Goal: Information Seeking & Learning: Learn about a topic

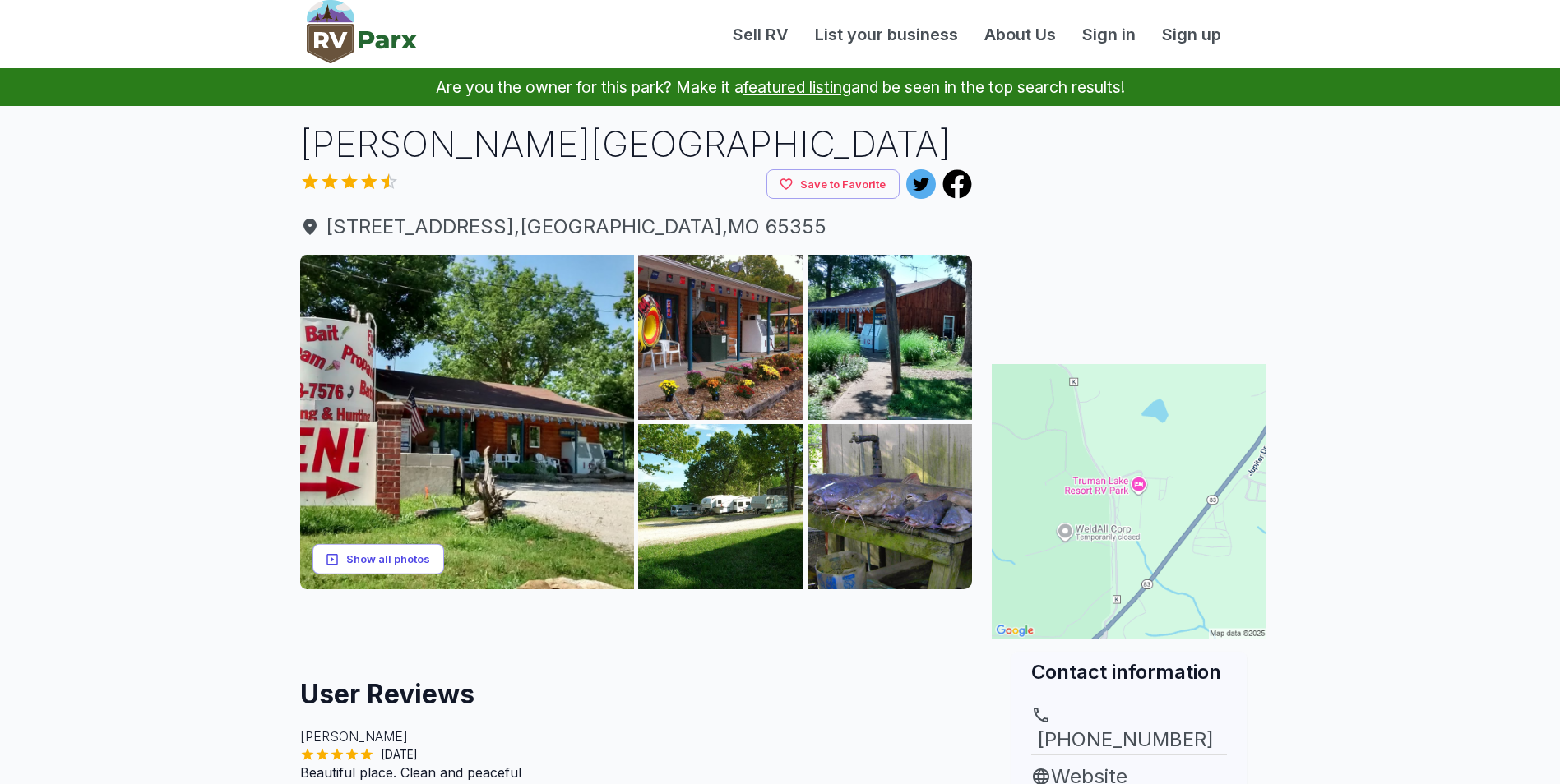
click at [393, 558] on button "Show all photos" at bounding box center [378, 559] width 131 height 31
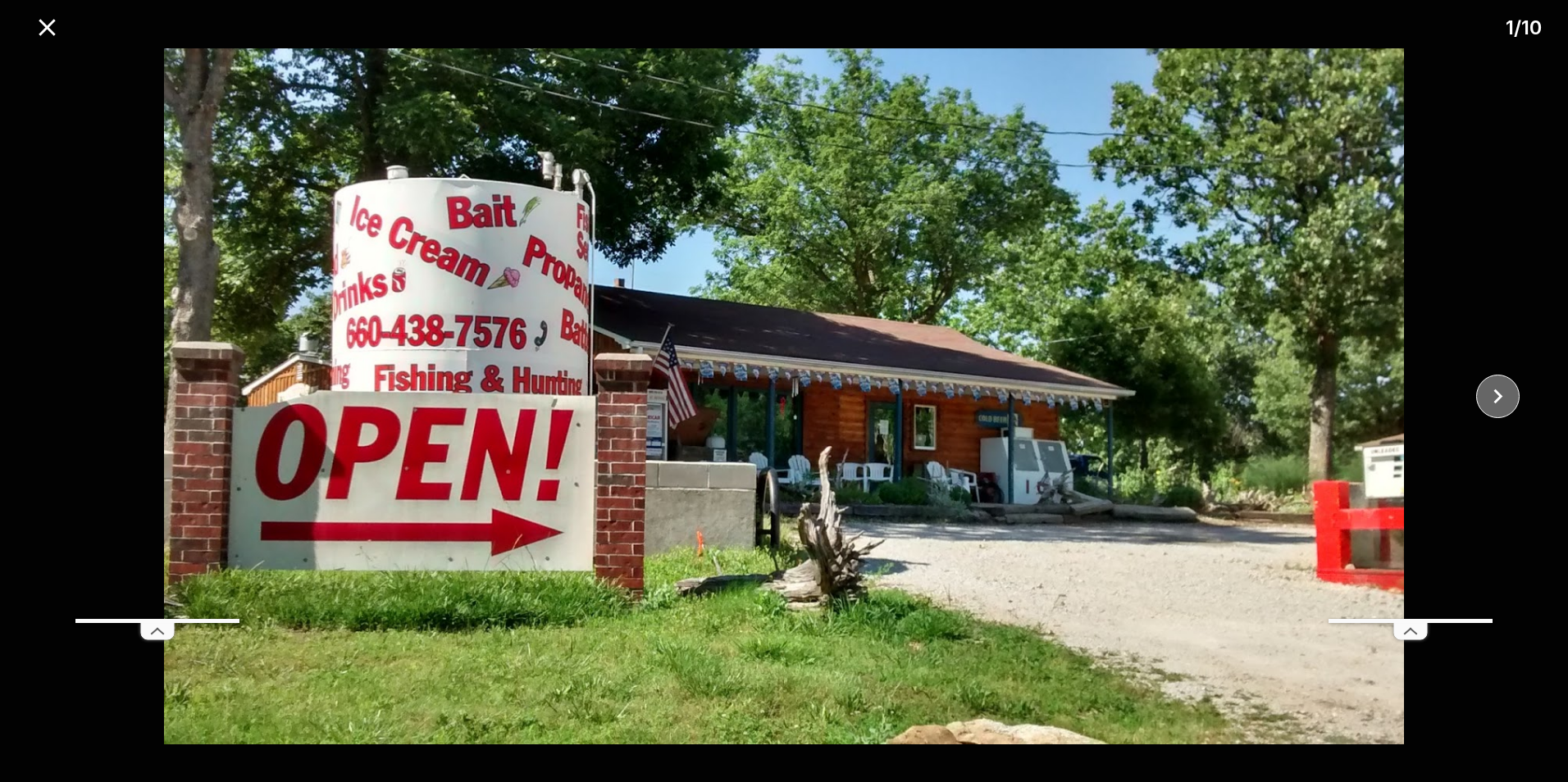
click at [1506, 407] on icon "close" at bounding box center [1497, 396] width 29 height 29
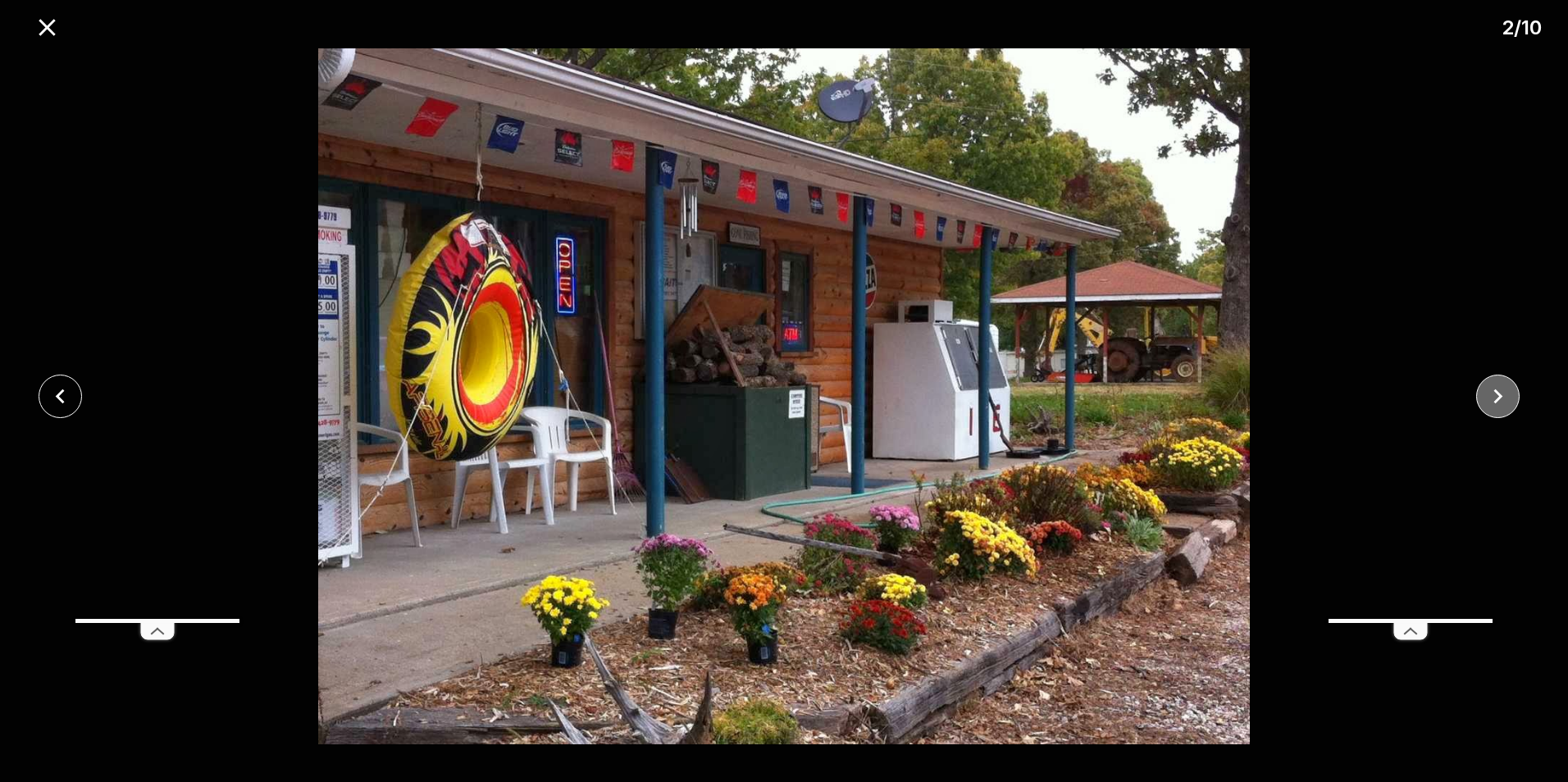
click at [1505, 401] on icon "close" at bounding box center [1497, 396] width 29 height 29
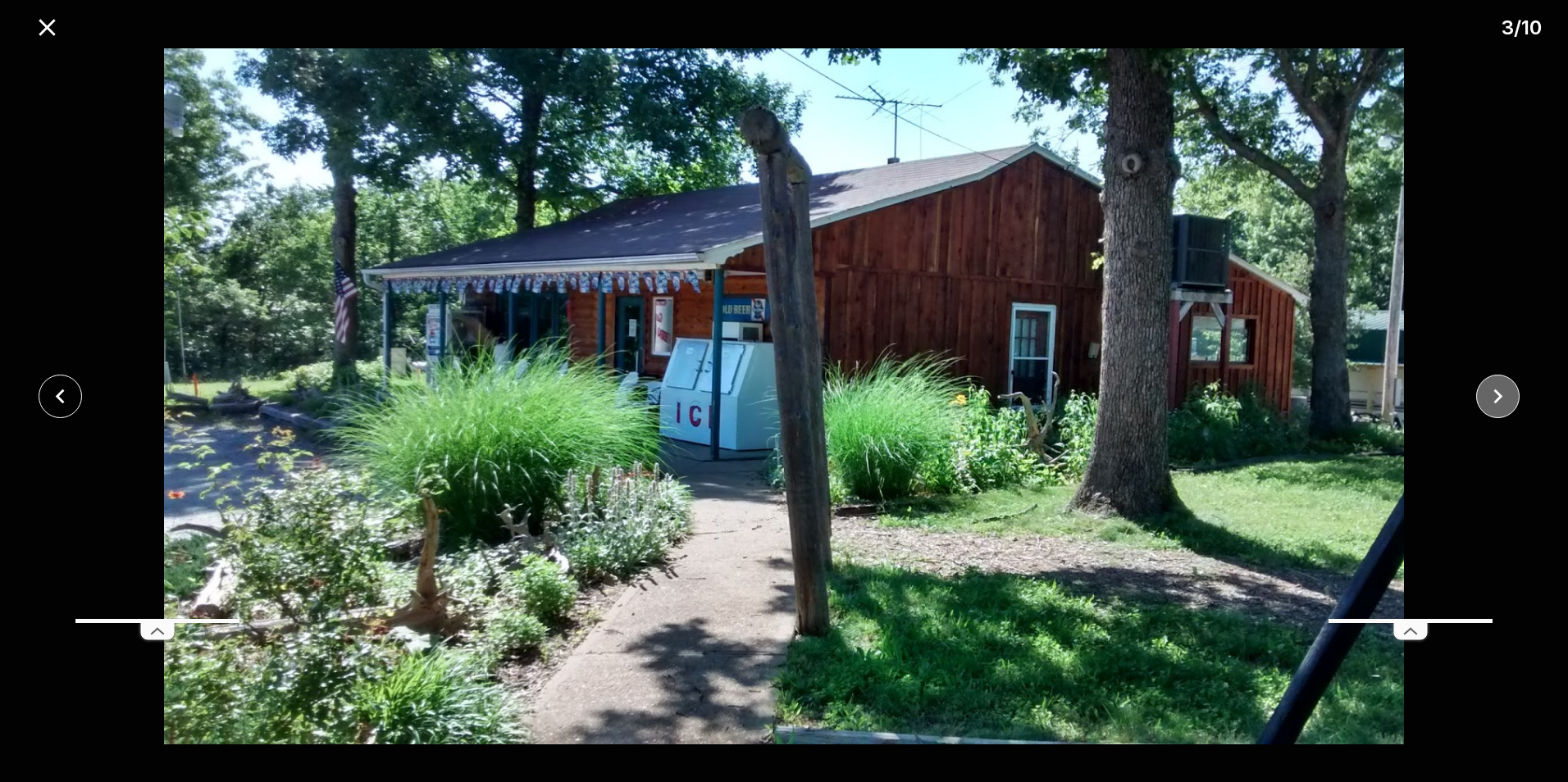
click at [1505, 401] on icon "close" at bounding box center [1497, 396] width 29 height 29
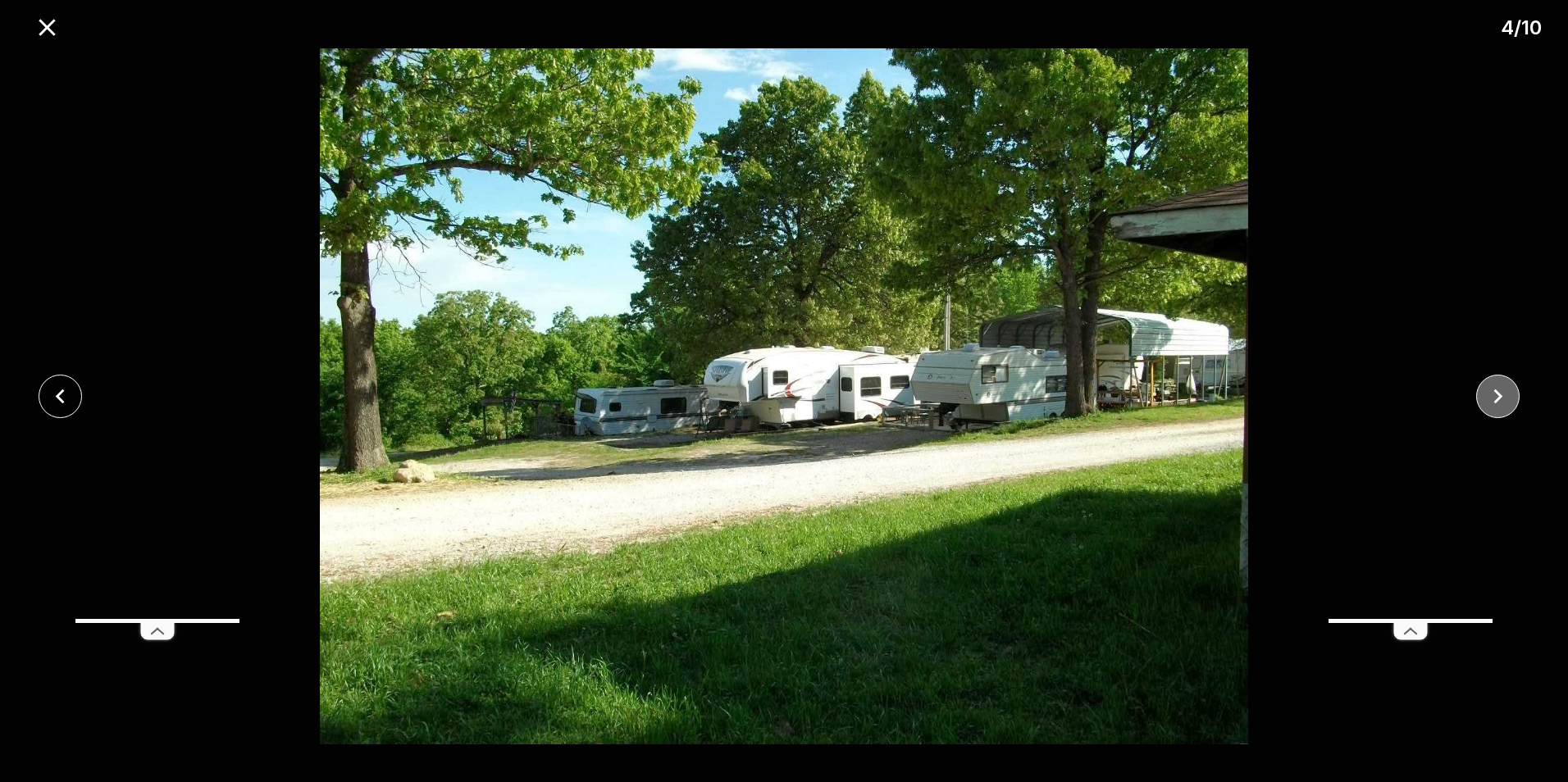
click at [1505, 401] on icon "close" at bounding box center [1497, 396] width 29 height 29
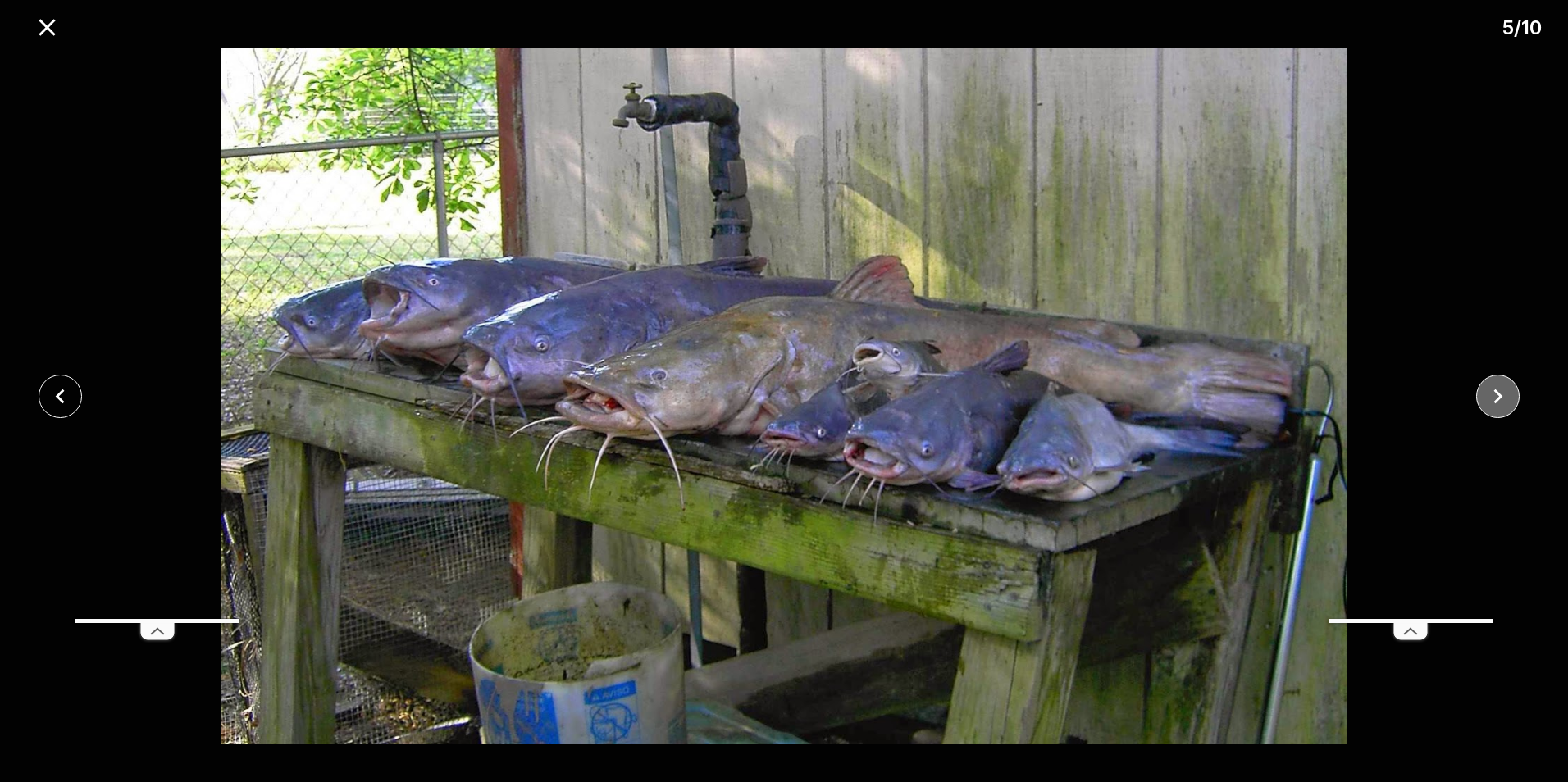
click at [1505, 401] on icon "close" at bounding box center [1497, 396] width 29 height 29
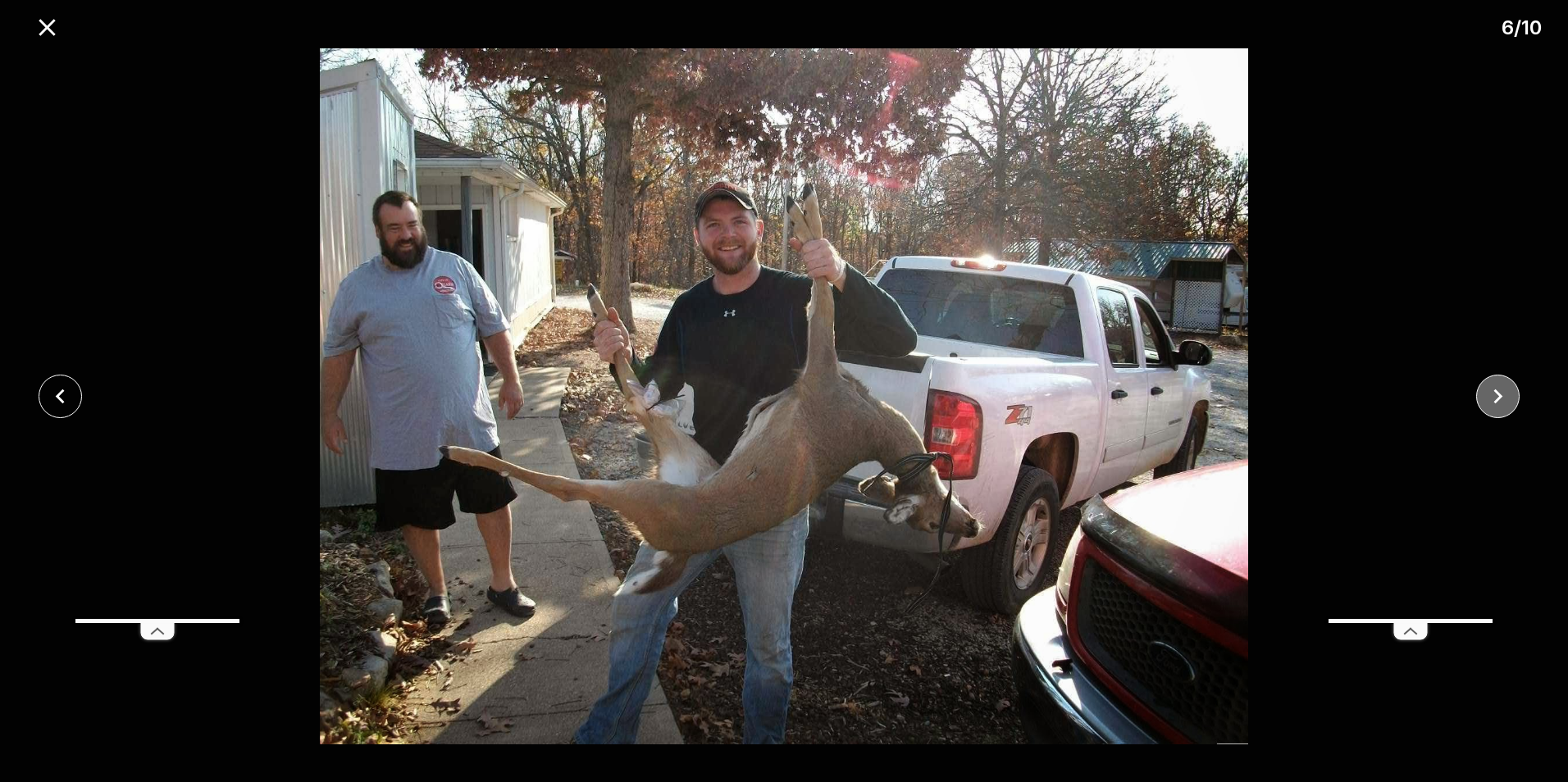
click at [1505, 401] on icon "close" at bounding box center [1497, 396] width 29 height 29
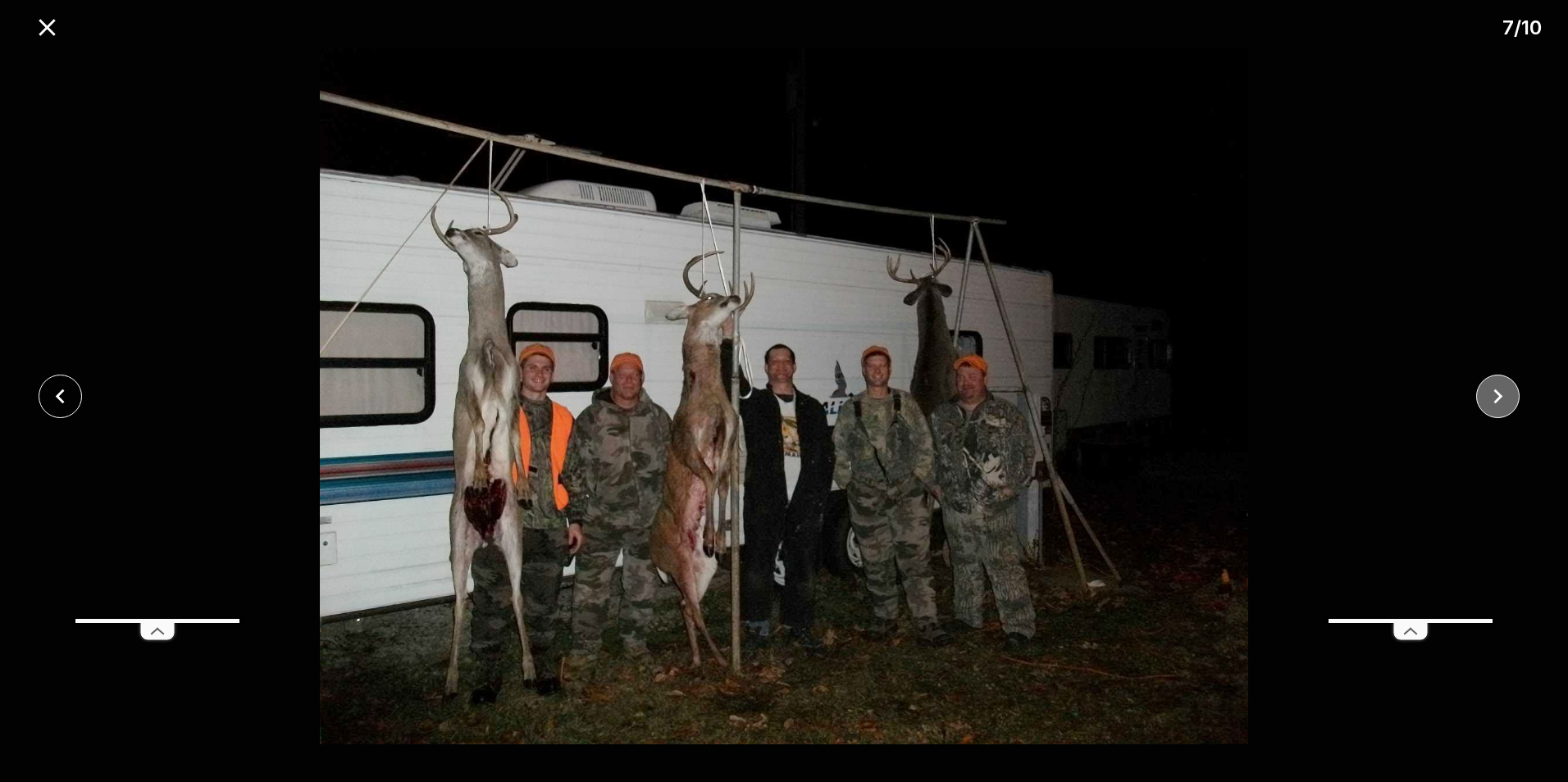
click at [1505, 401] on icon "close" at bounding box center [1497, 396] width 29 height 29
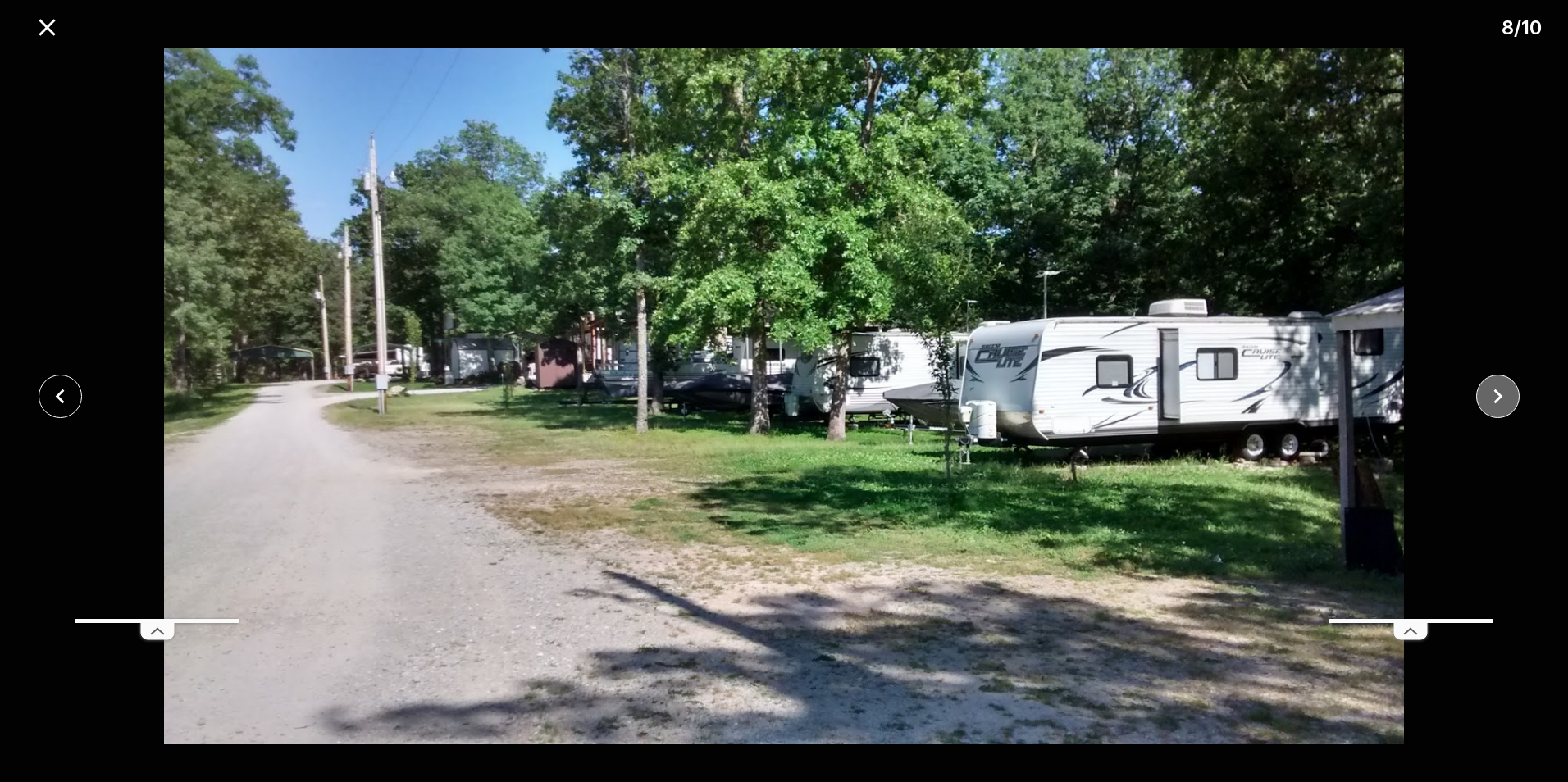
click at [1509, 396] on icon "close" at bounding box center [1497, 396] width 29 height 29
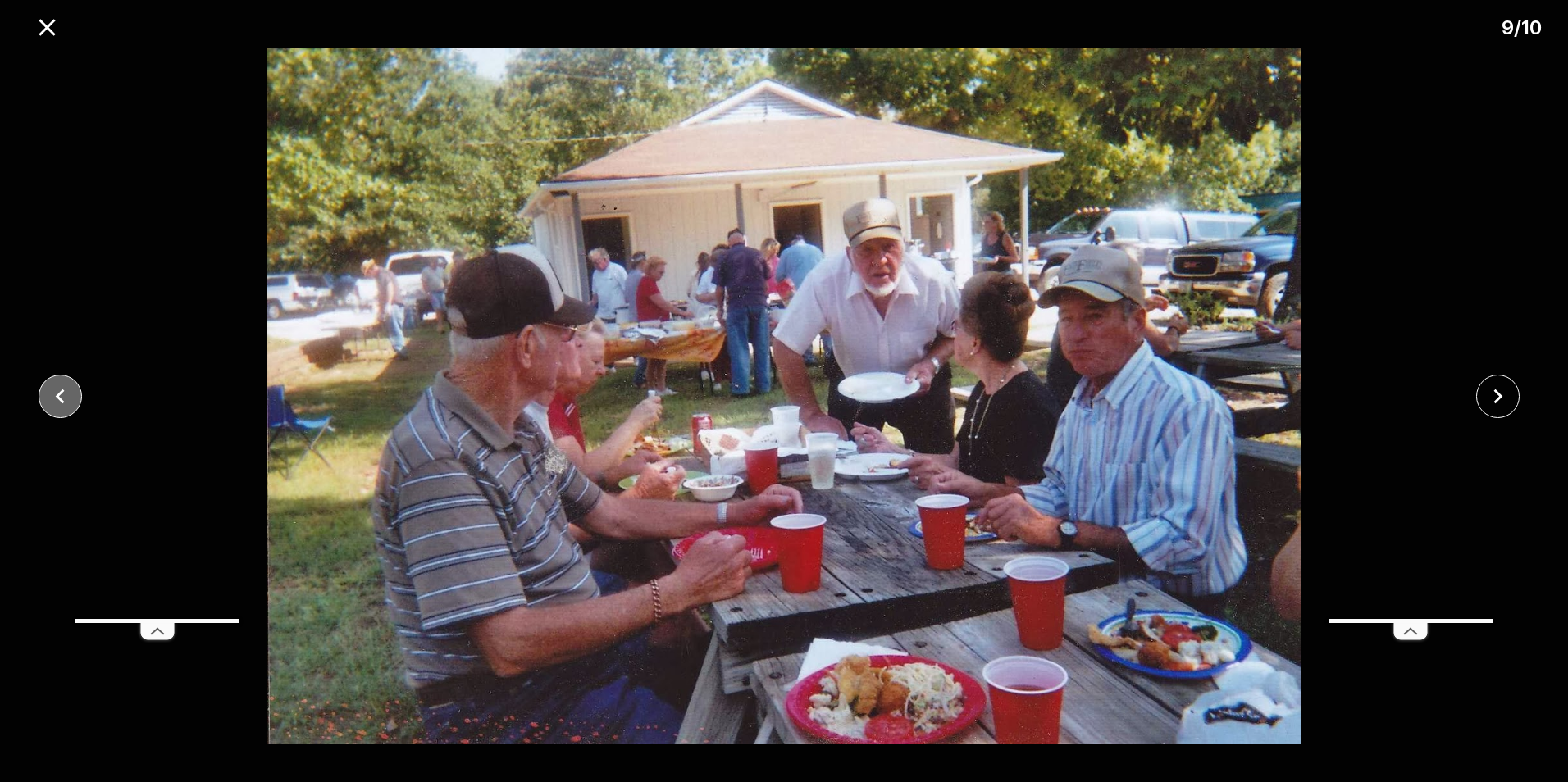
click at [59, 400] on icon "close" at bounding box center [60, 396] width 29 height 29
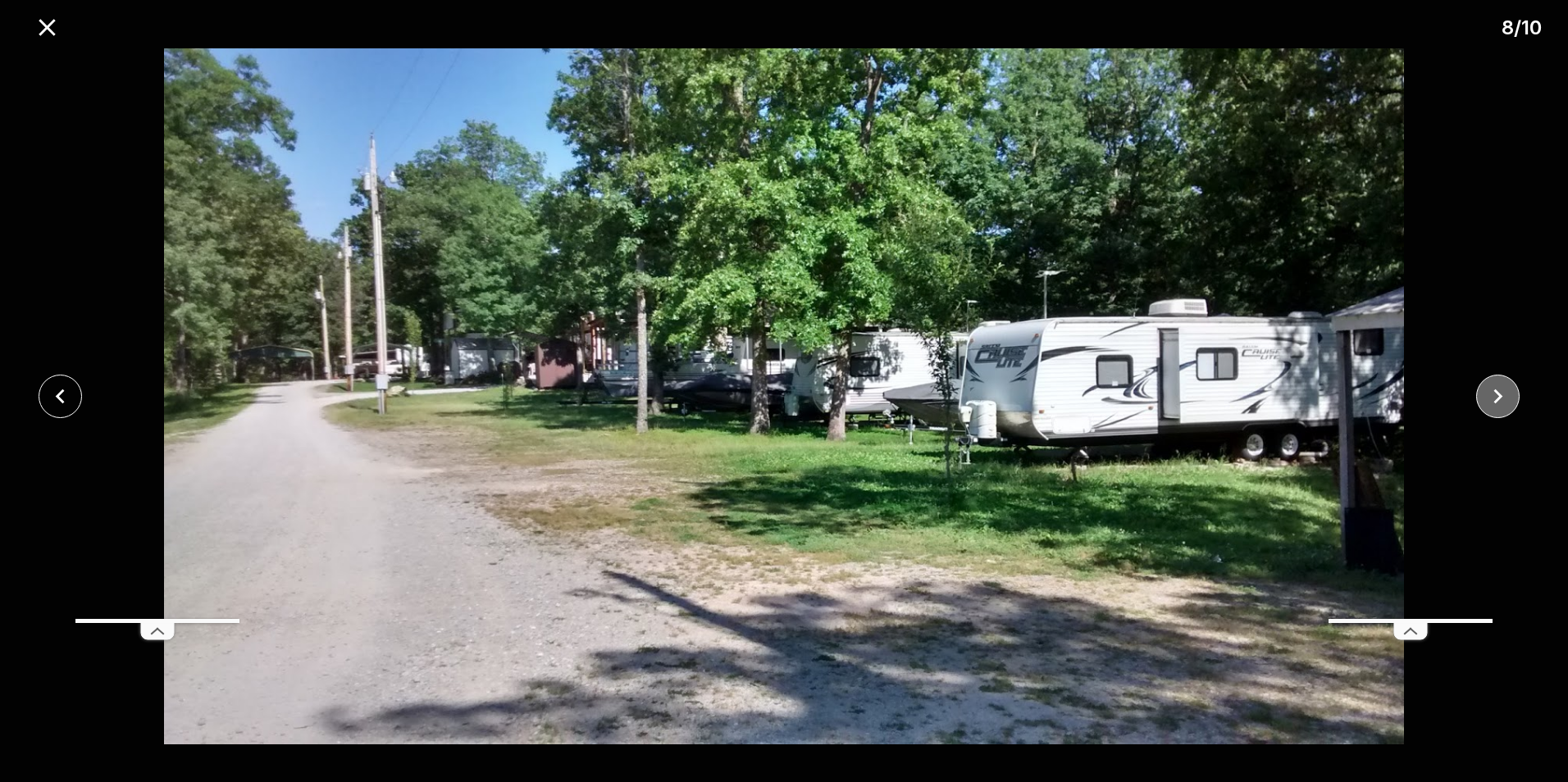
click at [1507, 401] on icon "close" at bounding box center [1497, 396] width 29 height 29
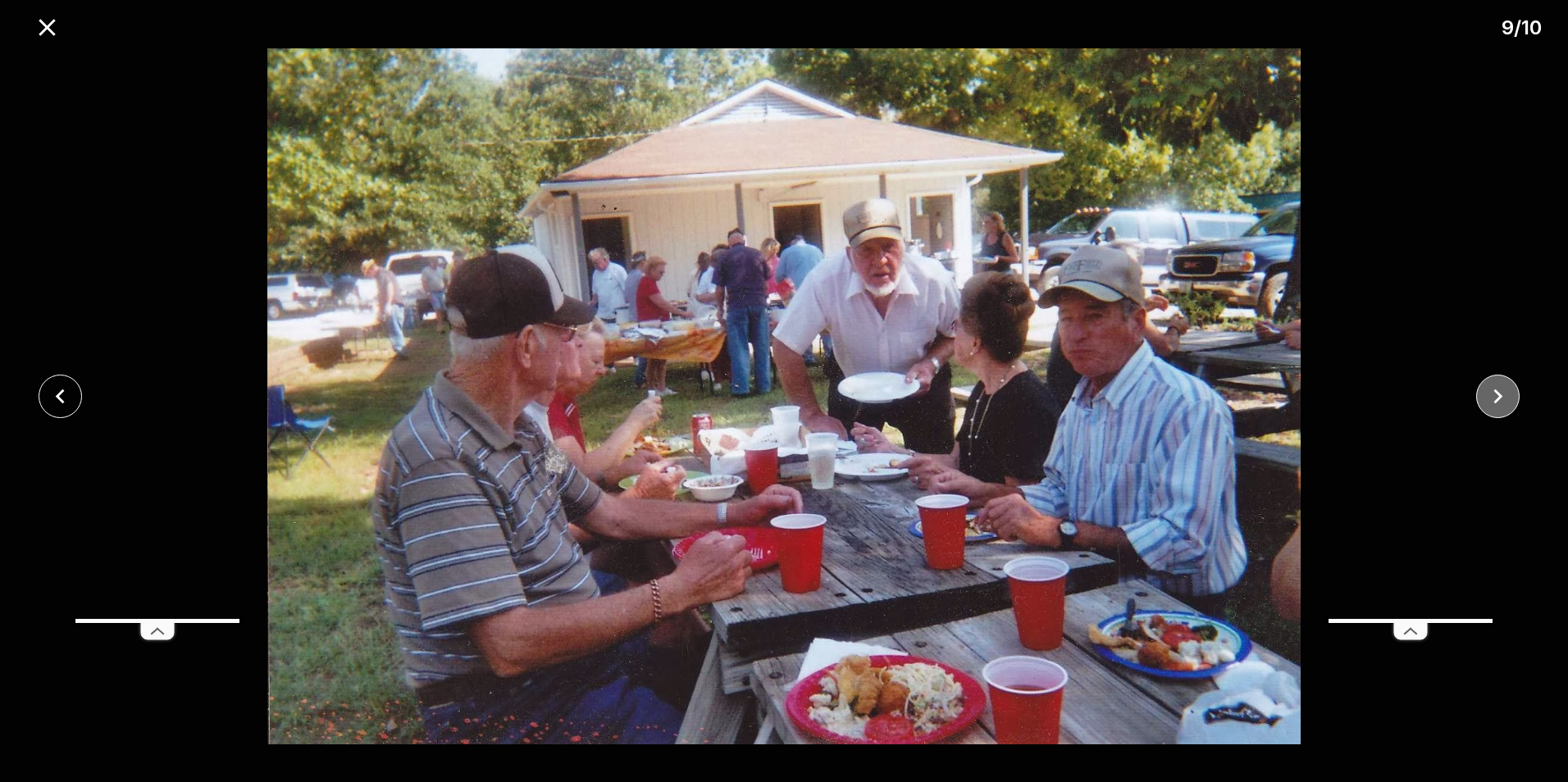
click at [1507, 401] on icon "close" at bounding box center [1497, 396] width 29 height 29
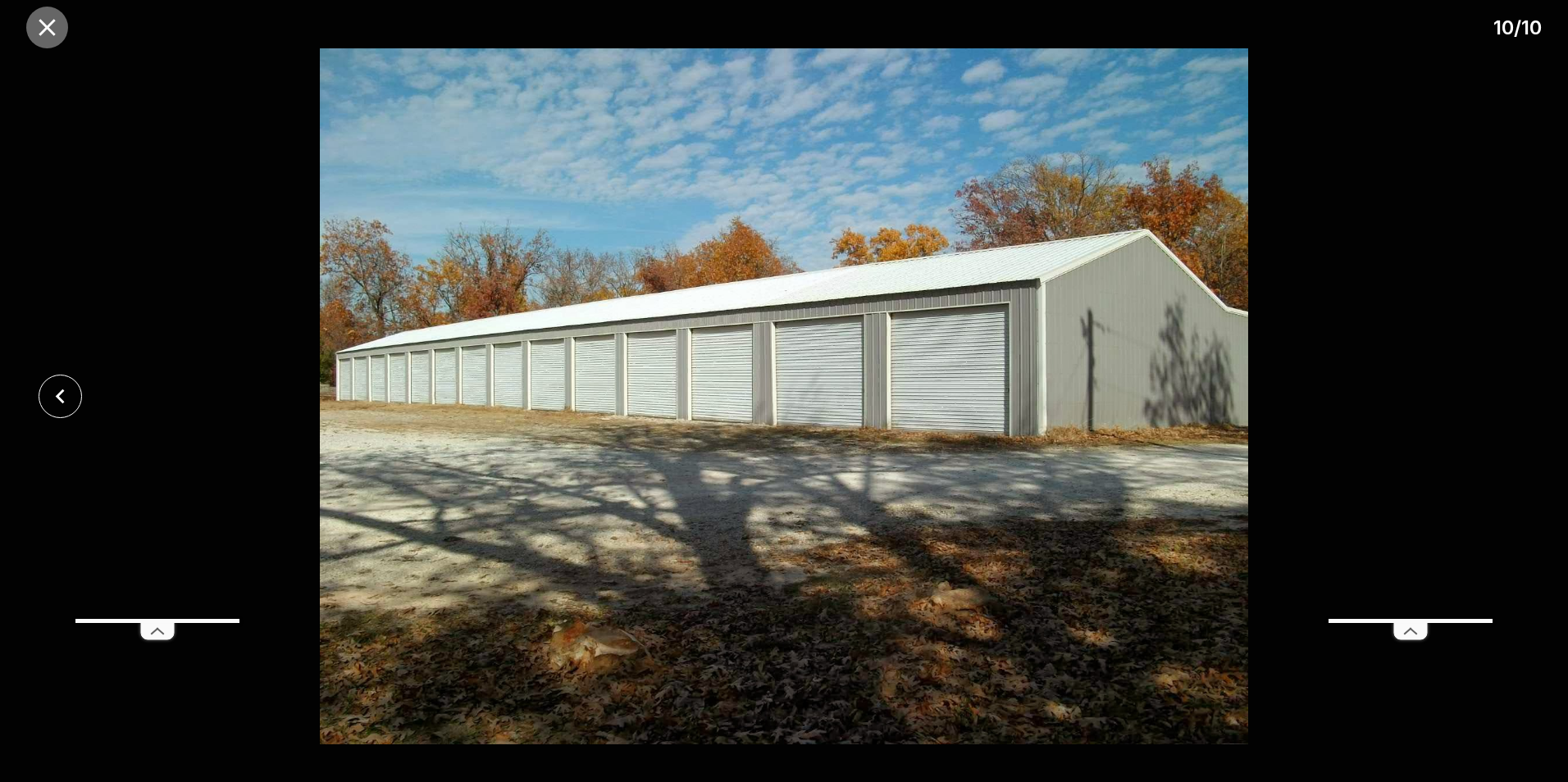
click at [52, 25] on icon "close" at bounding box center [47, 27] width 16 height 16
